Goal: Navigation & Orientation: Find specific page/section

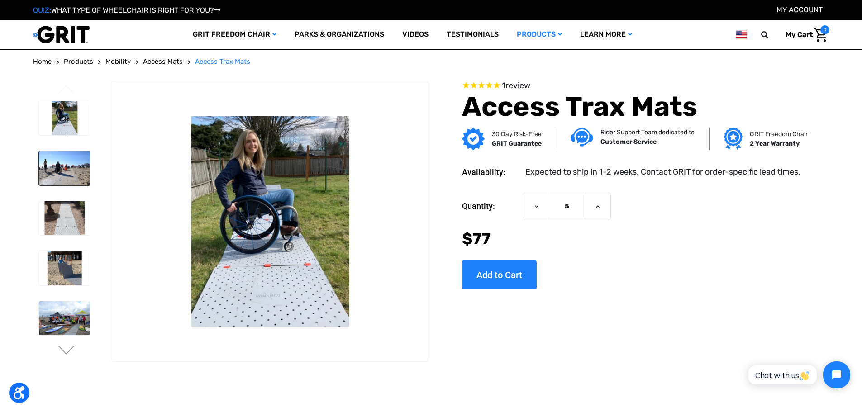
click at [67, 165] on img at bounding box center [64, 168] width 51 height 34
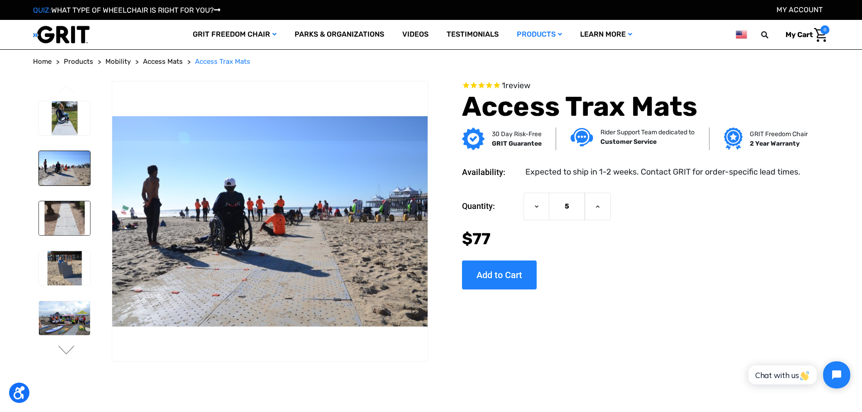
click at [82, 213] on img at bounding box center [64, 218] width 51 height 34
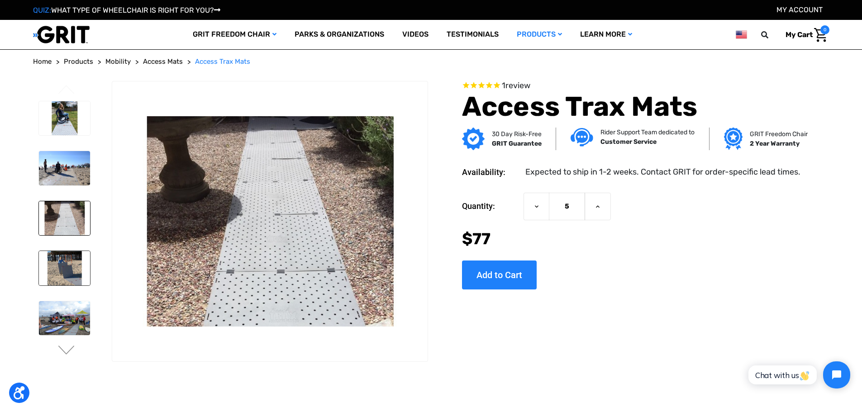
click at [84, 254] on img at bounding box center [64, 268] width 51 height 34
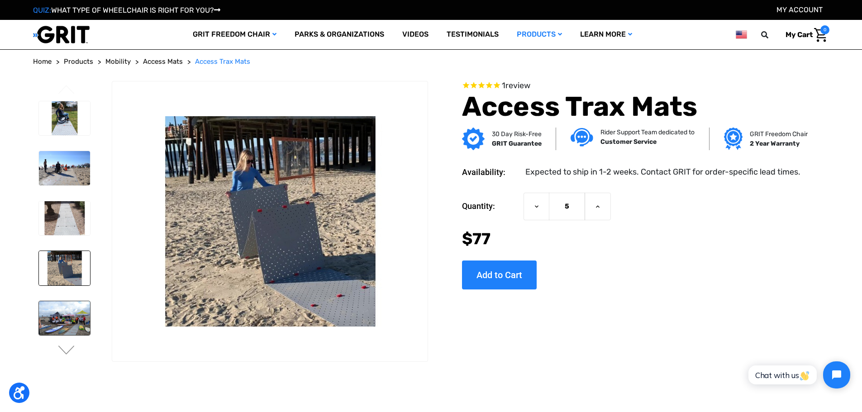
click at [86, 310] on img at bounding box center [64, 318] width 51 height 34
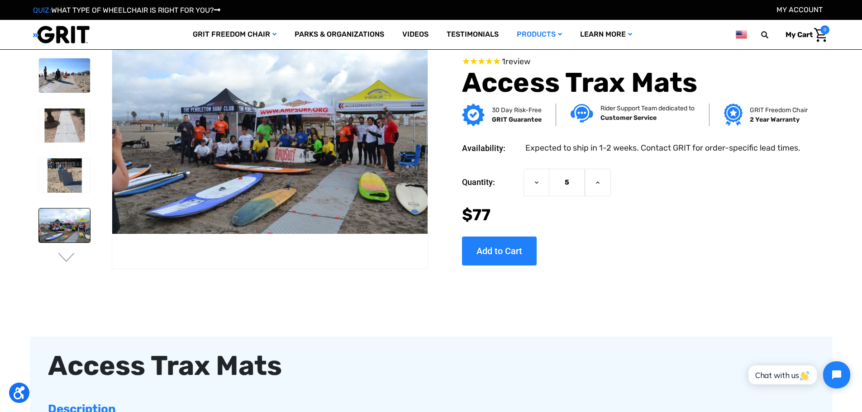
scroll to position [45, 0]
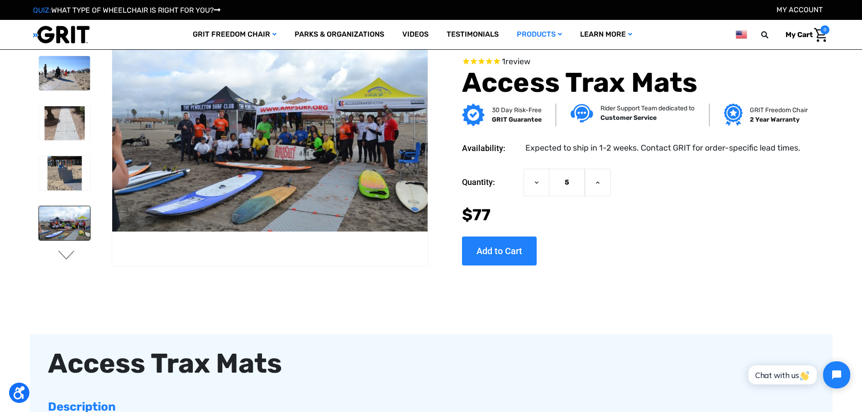
click at [65, 258] on button "Next" at bounding box center [66, 256] width 19 height 11
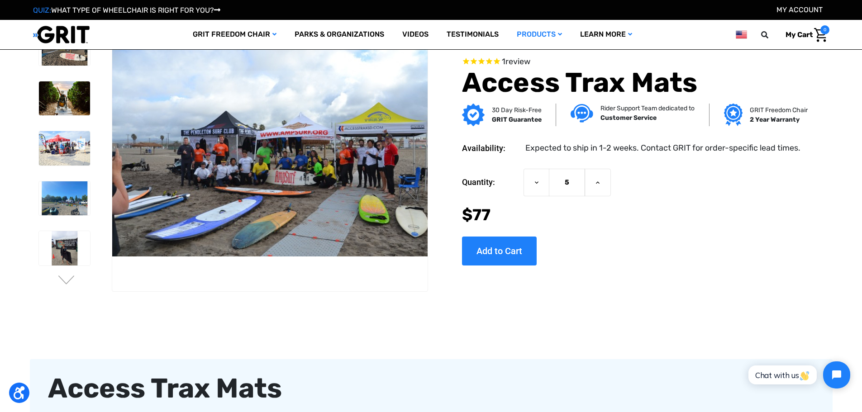
scroll to position [0, 0]
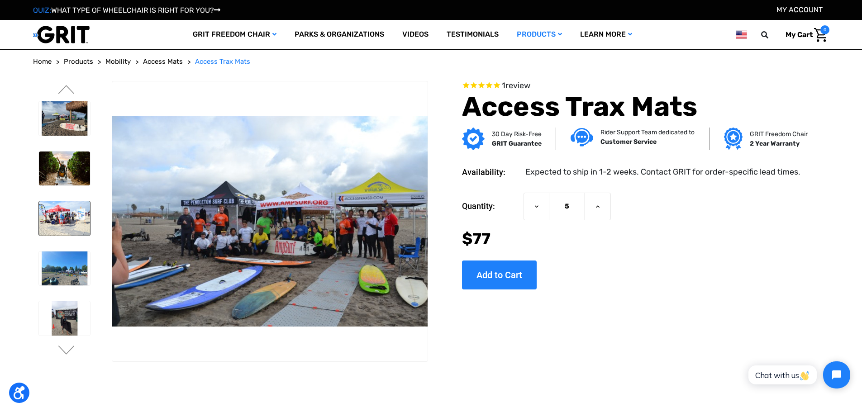
click at [71, 217] on img at bounding box center [64, 218] width 51 height 34
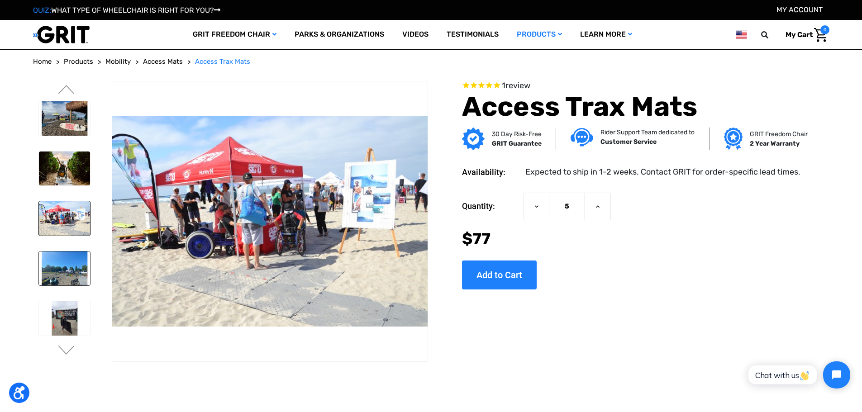
click at [77, 267] on img at bounding box center [64, 269] width 51 height 34
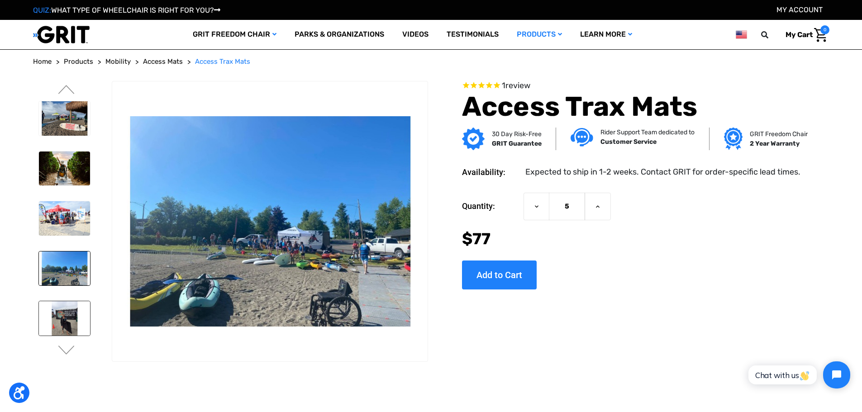
click at [74, 325] on img at bounding box center [64, 318] width 51 height 34
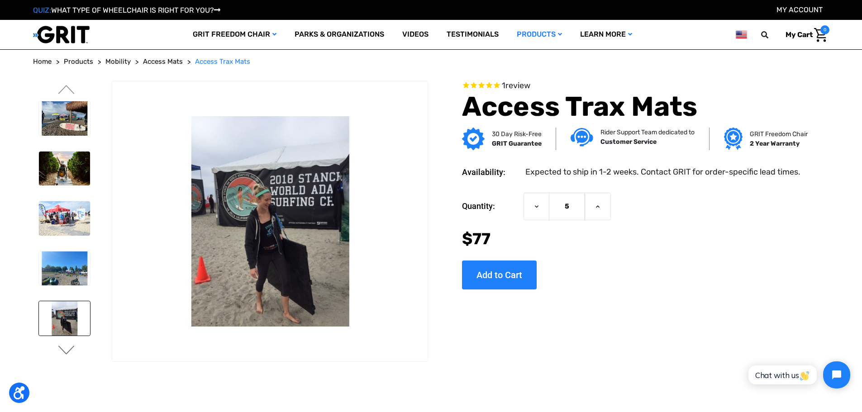
click at [68, 353] on button "Next" at bounding box center [66, 351] width 19 height 11
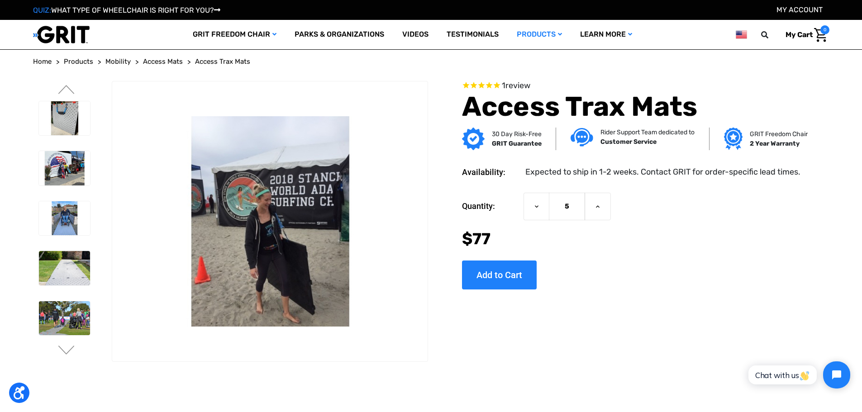
click at [219, 58] on span "Access Trax Mats" at bounding box center [222, 61] width 55 height 8
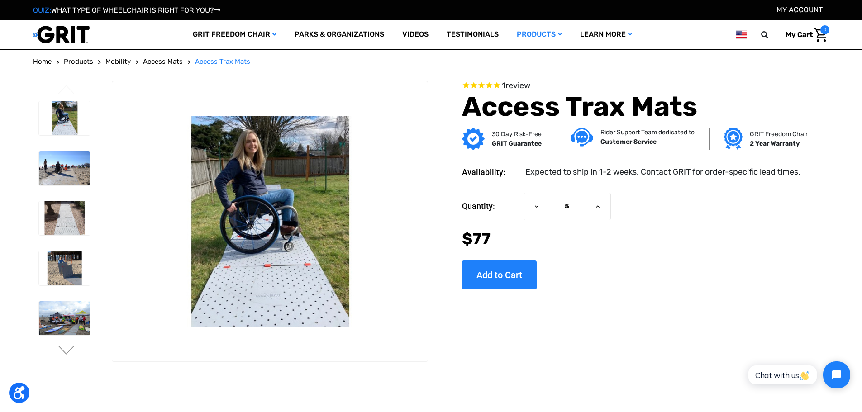
click at [153, 62] on span "Access Mats" at bounding box center [163, 61] width 40 height 8
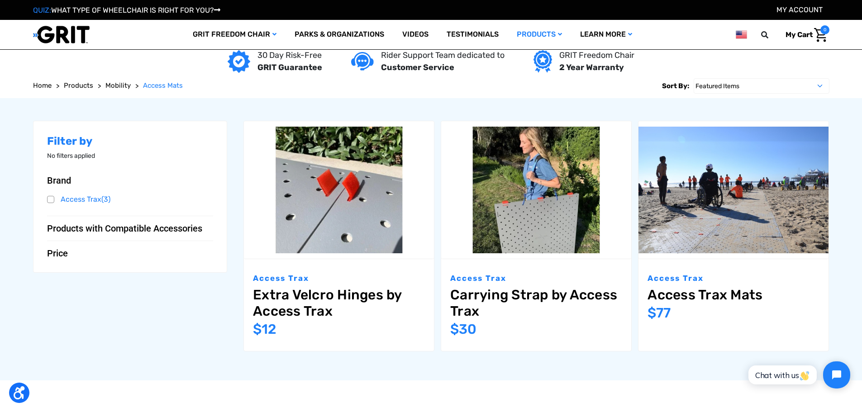
scroll to position [100, 0]
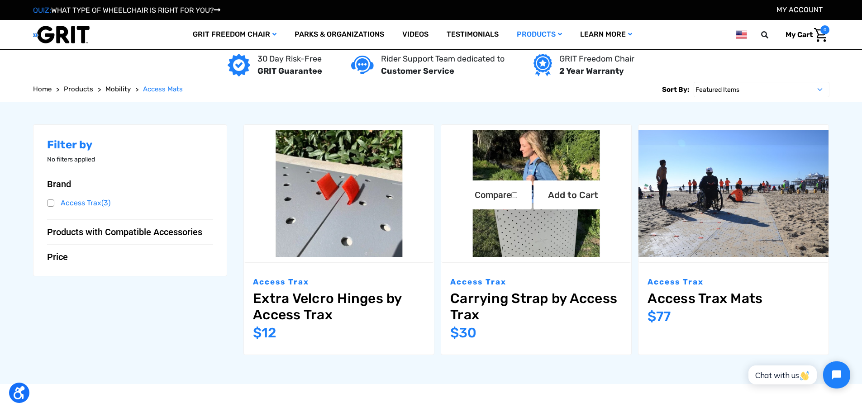
click at [543, 226] on img "Carrying Strap by Access Trax,$30.00\a" at bounding box center [536, 193] width 190 height 127
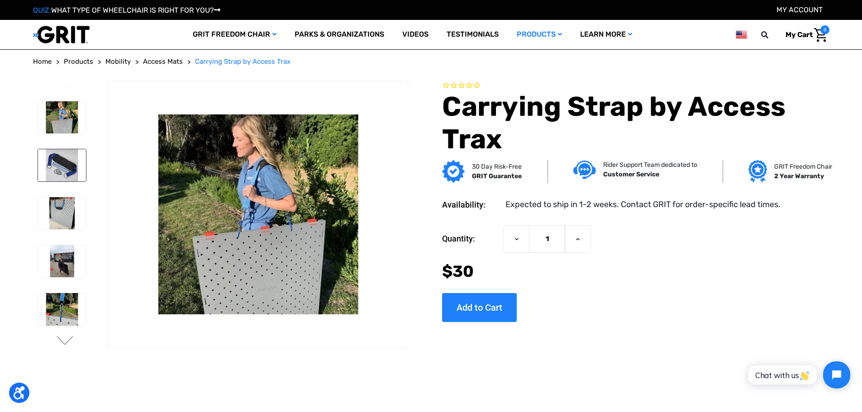
click at [60, 166] on img at bounding box center [62, 165] width 48 height 32
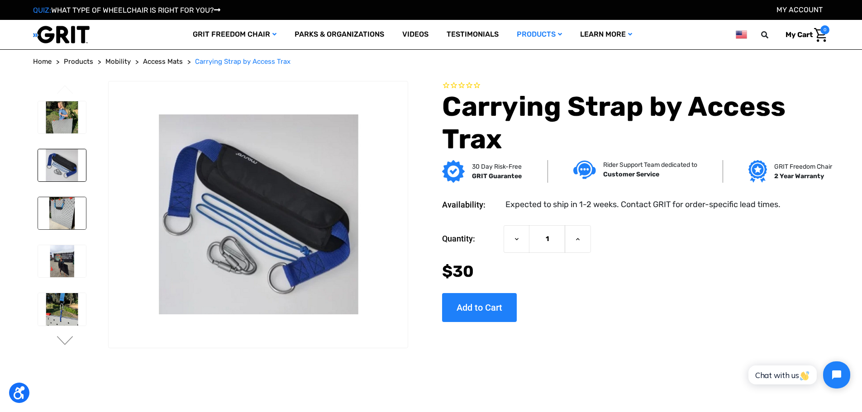
click at [72, 208] on img at bounding box center [62, 213] width 48 height 32
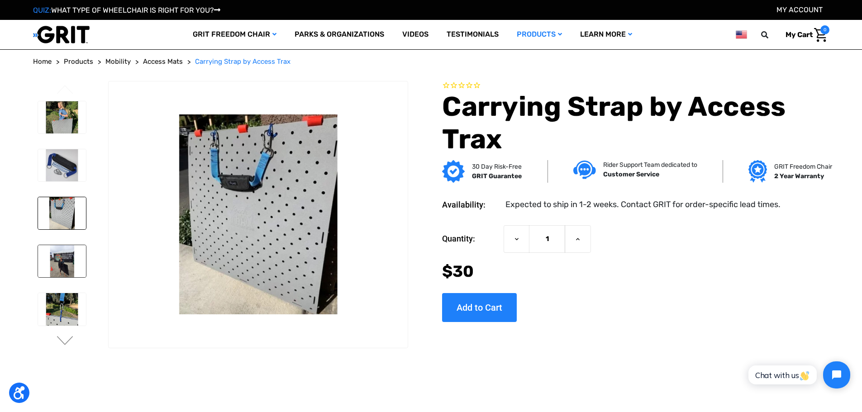
click at [71, 253] on img at bounding box center [62, 261] width 48 height 32
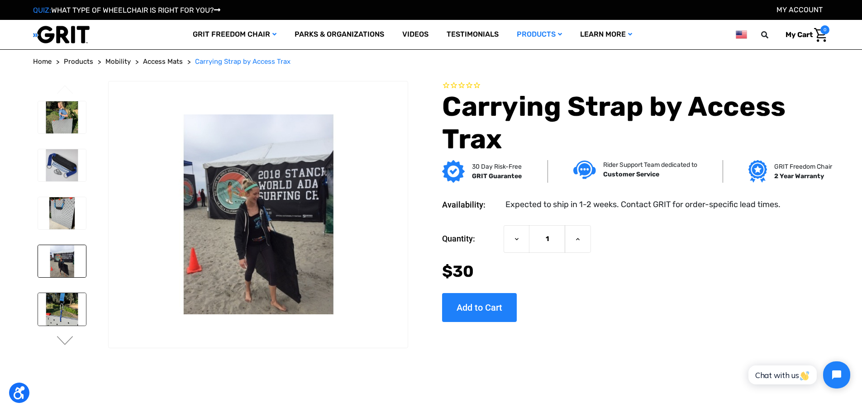
click at [76, 300] on img at bounding box center [62, 309] width 48 height 32
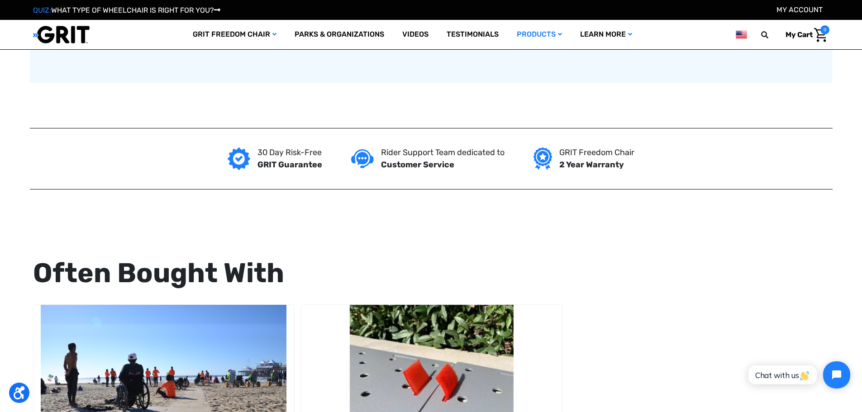
scroll to position [905, 0]
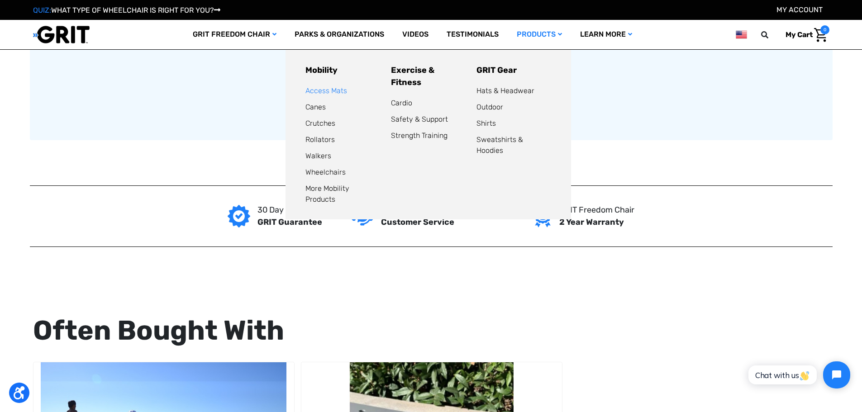
click at [335, 93] on link "Access Mats" at bounding box center [326, 90] width 42 height 9
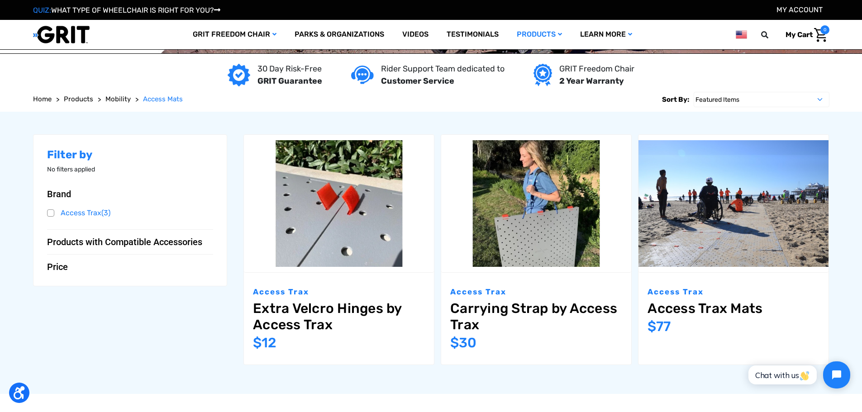
click at [125, 239] on span "Products with Compatible Accessories" at bounding box center [124, 242] width 155 height 11
click at [95, 262] on link "Access Trax Mats (3)" at bounding box center [130, 261] width 167 height 14
